Goal: Information Seeking & Learning: Learn about a topic

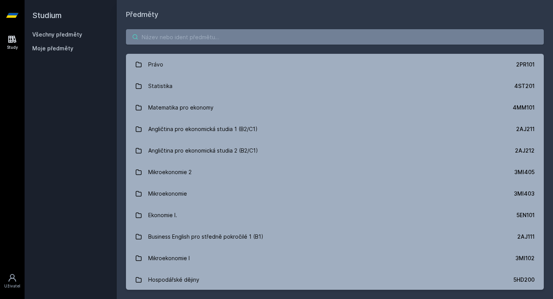
click at [256, 35] on input "search" at bounding box center [335, 36] width 418 height 15
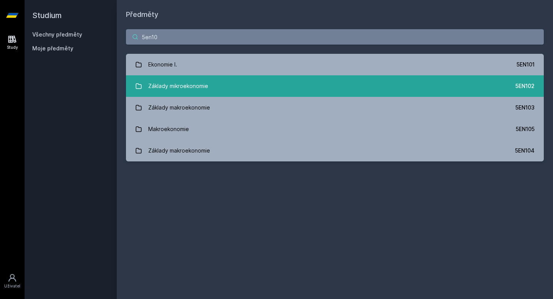
type input "5en10"
click at [163, 92] on div "Základy mikroekonomie" at bounding box center [178, 85] width 60 height 15
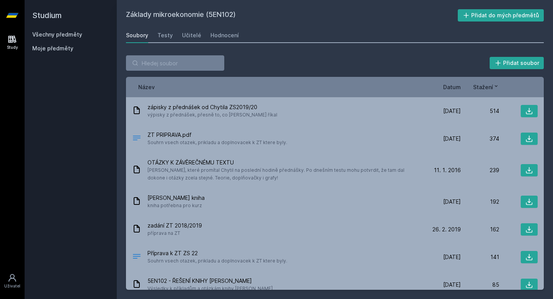
click at [458, 91] on span "Datum" at bounding box center [452, 87] width 18 height 8
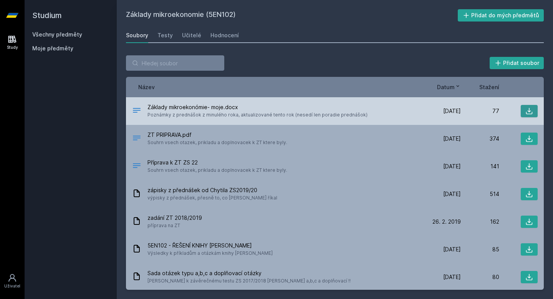
click at [529, 109] on icon at bounding box center [529, 111] width 8 height 8
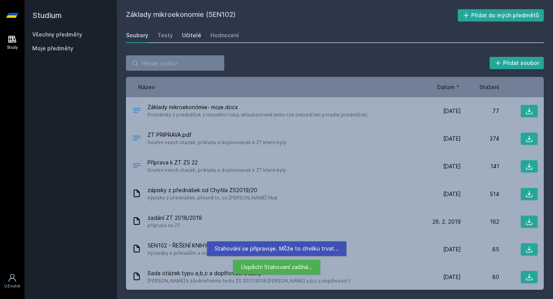
click at [190, 35] on div "Učitelé" at bounding box center [191, 35] width 19 height 8
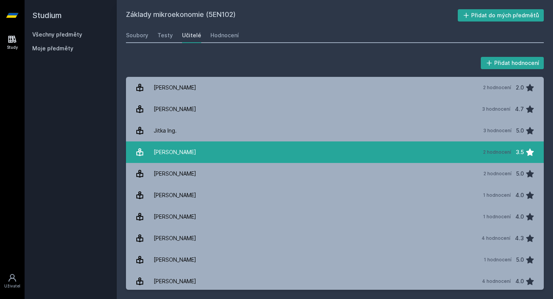
click at [185, 155] on div "[PERSON_NAME]" at bounding box center [175, 151] width 43 height 15
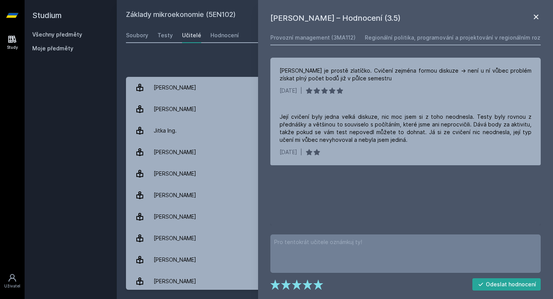
click at [537, 21] on icon at bounding box center [535, 16] width 9 height 9
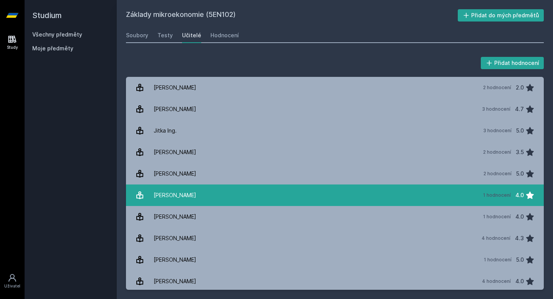
click at [327, 189] on link "Máslo [PERSON_NAME] 1 hodnocení 4.0" at bounding box center [335, 194] width 418 height 21
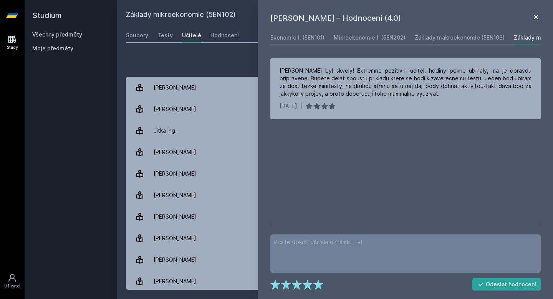
click at [536, 19] on icon at bounding box center [535, 16] width 9 height 9
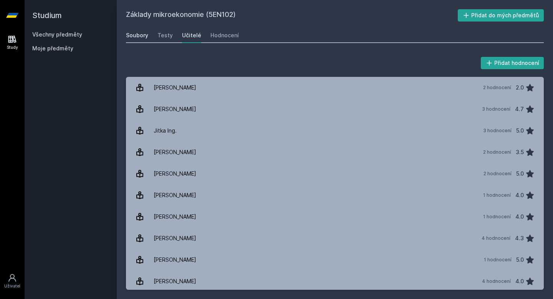
click at [136, 37] on div "Soubory" at bounding box center [137, 35] width 22 height 8
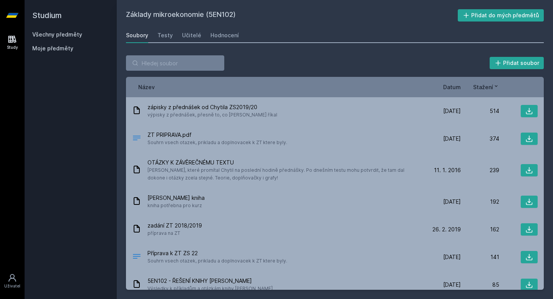
click at [68, 36] on link "Všechny předměty" at bounding box center [57, 34] width 50 height 7
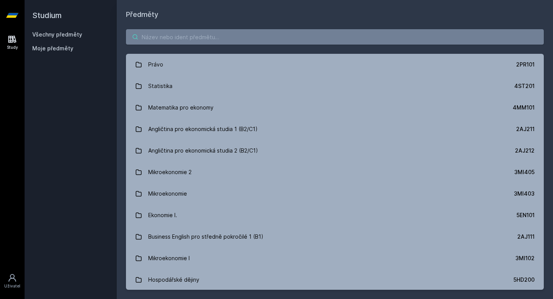
click at [143, 35] on input "search" at bounding box center [335, 36] width 418 height 15
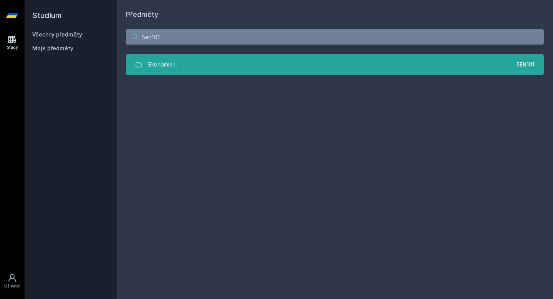
type input "5en101"
click at [239, 68] on link "Ekonomie I. 5EN101" at bounding box center [335, 64] width 418 height 21
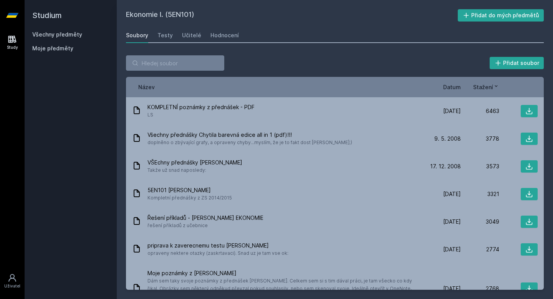
click at [459, 87] on span "Datum" at bounding box center [452, 87] width 18 height 8
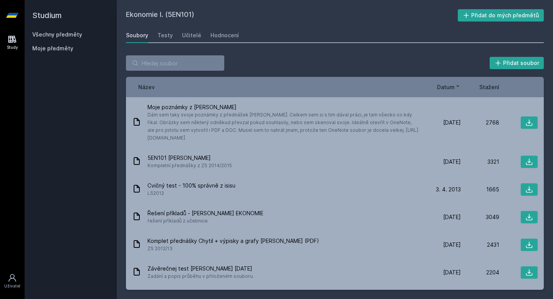
click at [212, 44] on div "Ekonomie I. (5EN101) Přidat do mých předmětů [GEOGRAPHIC_DATA] Testy Učitelé Ho…" at bounding box center [335, 149] width 418 height 280
click at [187, 31] on link "Učitelé" at bounding box center [191, 35] width 19 height 15
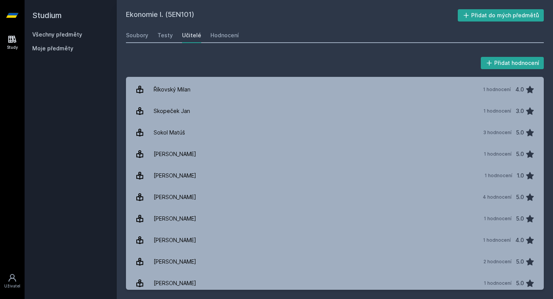
scroll to position [604, 0]
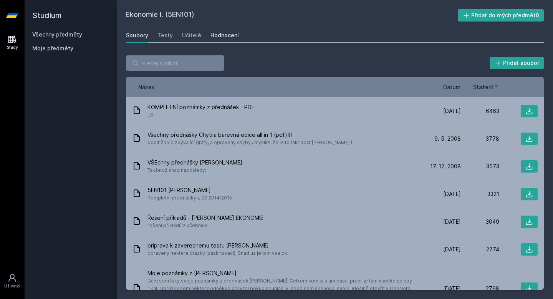
click at [220, 36] on div "Hodnocení" at bounding box center [224, 35] width 28 height 8
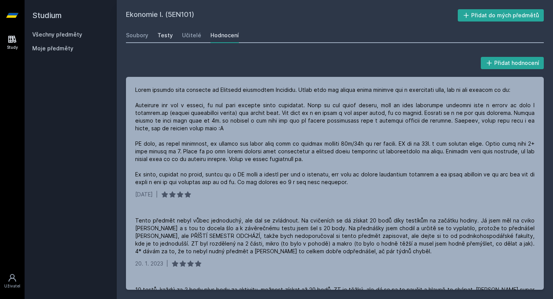
click at [162, 36] on div "Testy" at bounding box center [164, 35] width 15 height 8
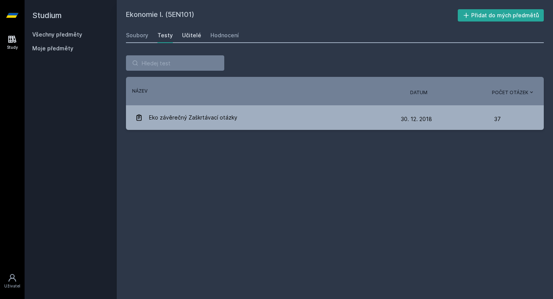
click at [186, 34] on div "Učitelé" at bounding box center [191, 35] width 19 height 8
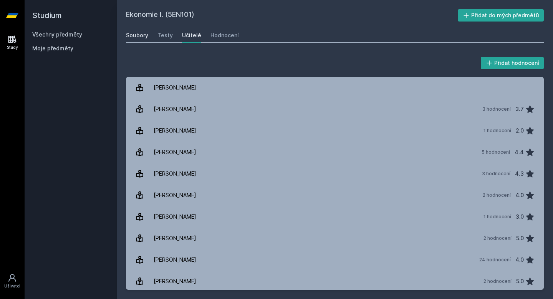
click at [137, 35] on div "Soubory" at bounding box center [137, 35] width 22 height 8
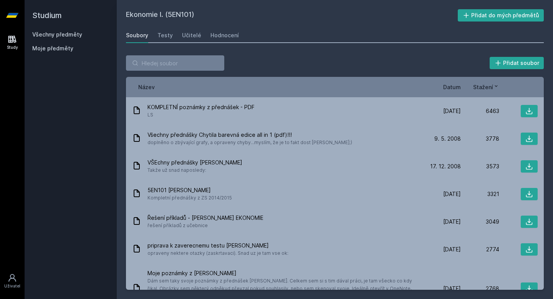
click at [201, 28] on div "Soubory Testy Učitelé Hodnocení" at bounding box center [335, 35] width 418 height 15
click at [190, 32] on div "Učitelé" at bounding box center [191, 35] width 19 height 8
